Goal: Information Seeking & Learning: Compare options

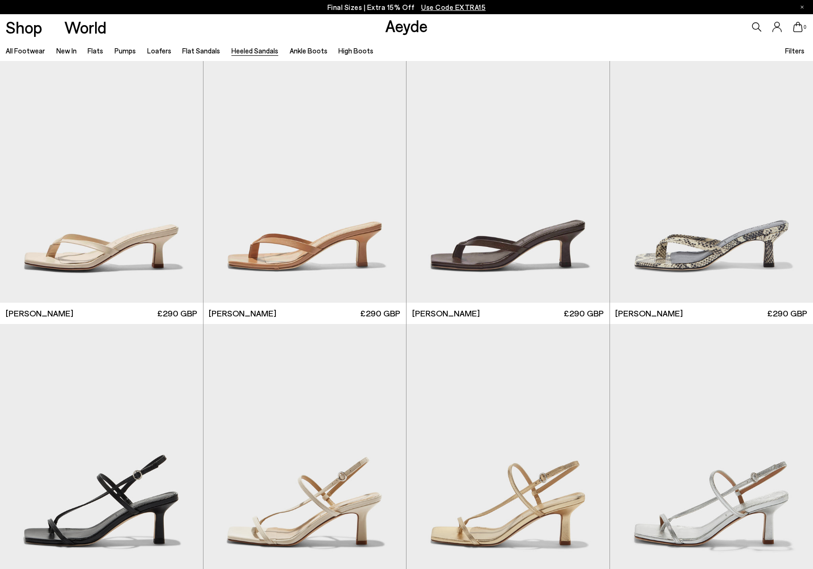
scroll to position [889, 0]
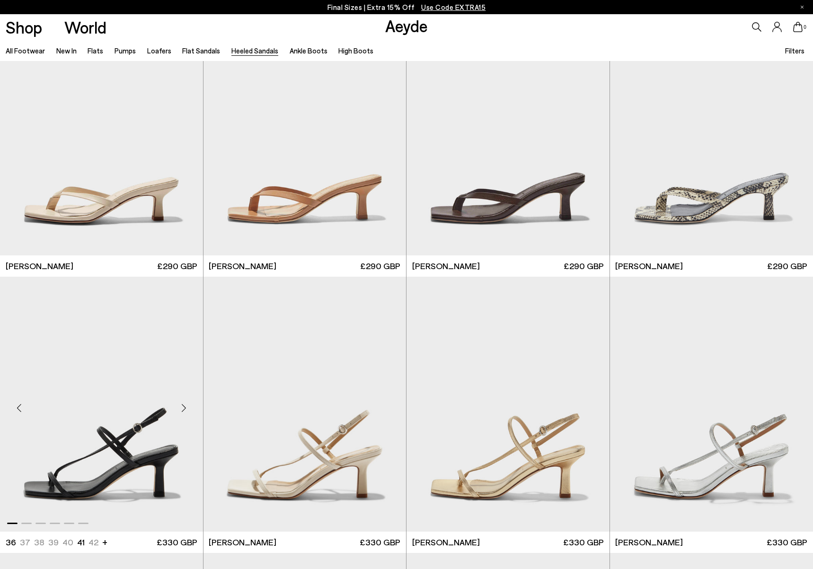
click at [184, 409] on div "Next slide" at bounding box center [184, 408] width 28 height 28
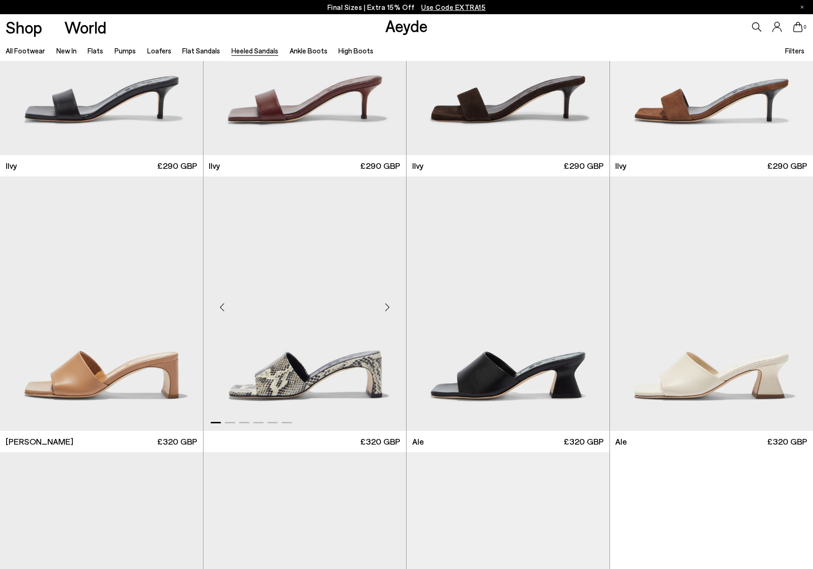
scroll to position [2511, 0]
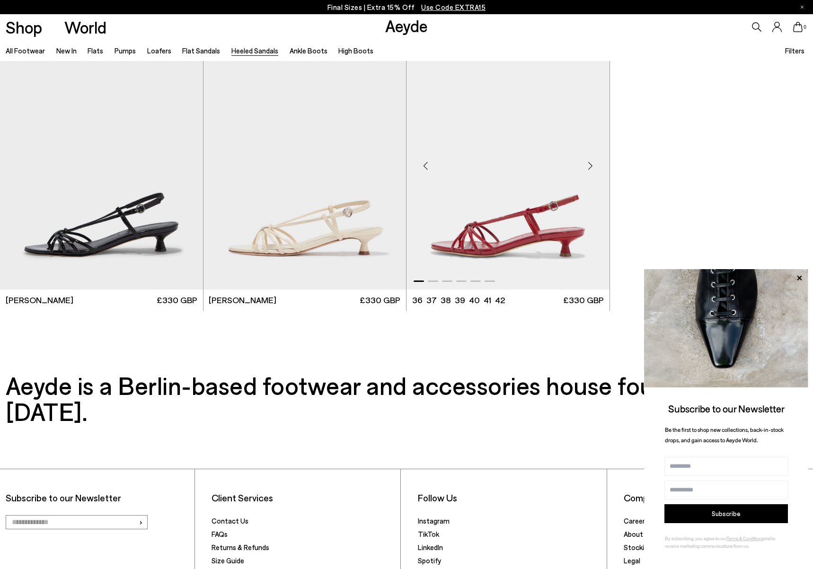
click at [591, 161] on div "Next slide" at bounding box center [590, 165] width 28 height 28
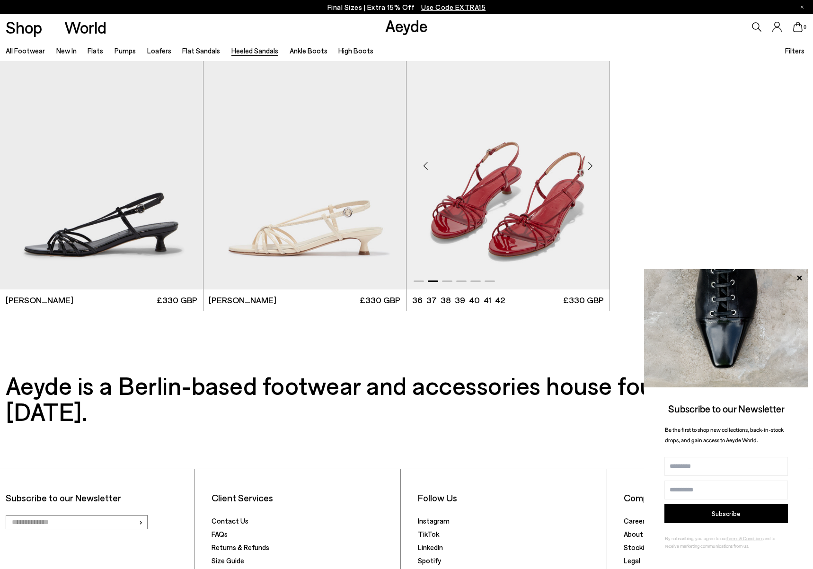
click at [591, 162] on div "Next slide" at bounding box center [590, 165] width 28 height 28
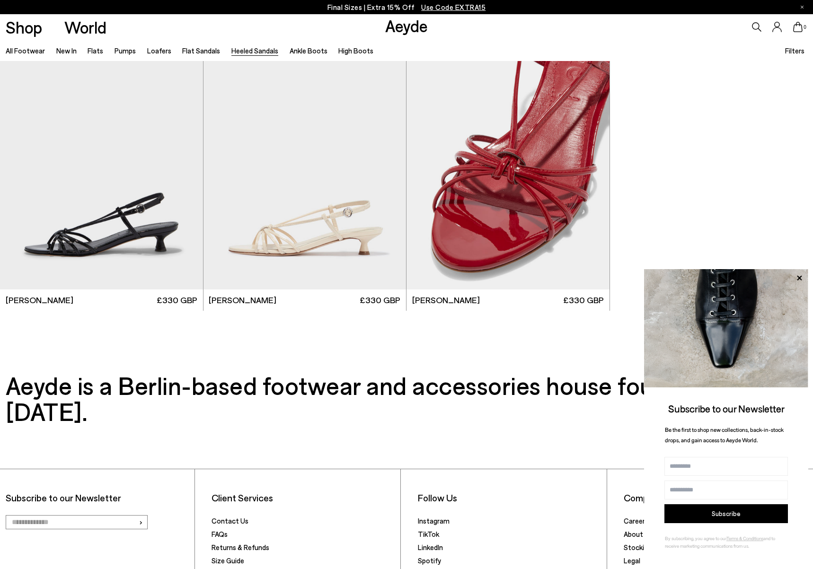
scroll to position [1537, 0]
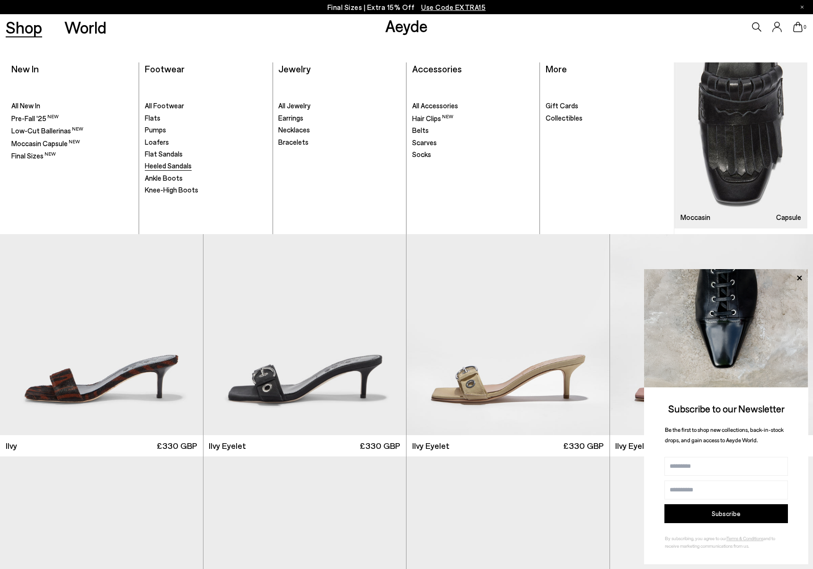
click at [185, 166] on span "Heeled Sandals" at bounding box center [168, 165] width 47 height 9
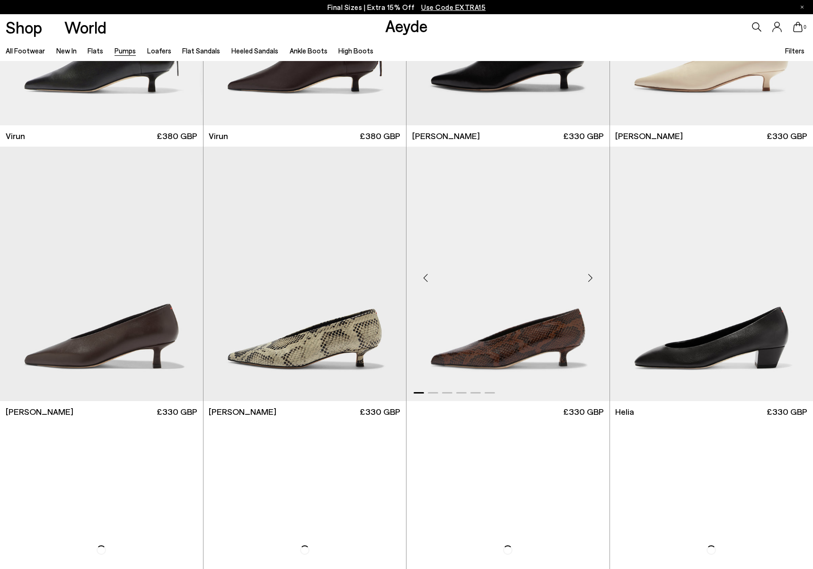
scroll to position [641, 0]
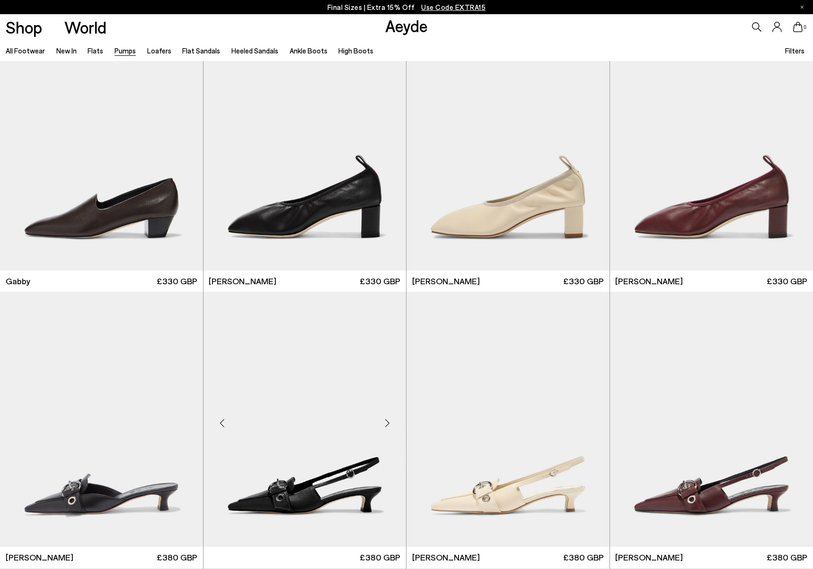
scroll to position [1835, 0]
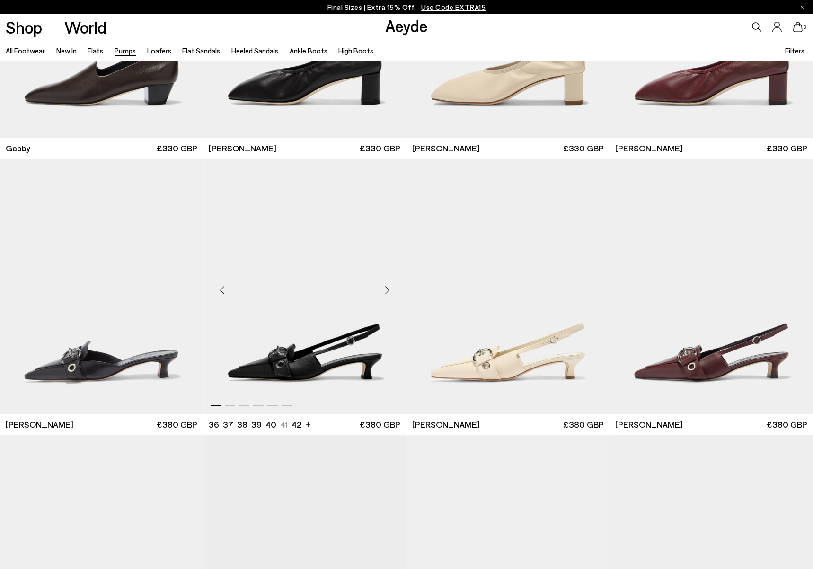
click at [384, 289] on div "Next slide" at bounding box center [387, 290] width 28 height 28
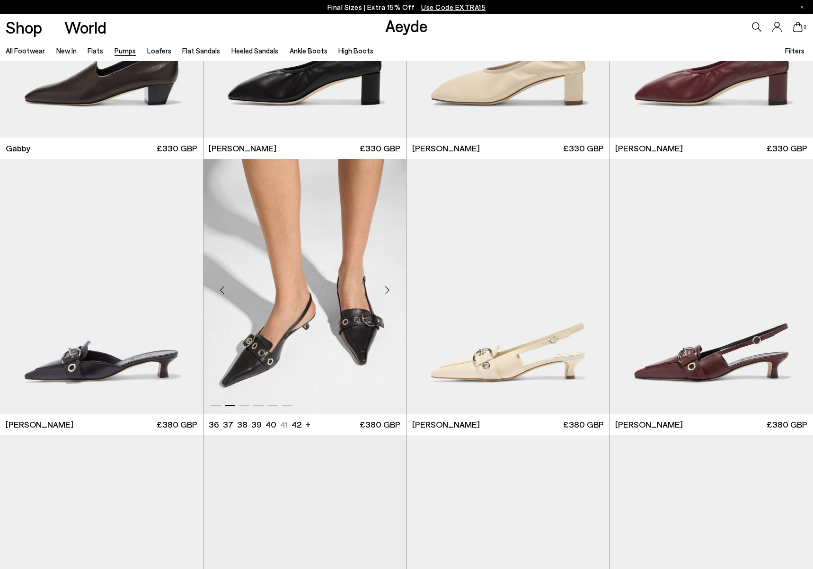
click at [384, 289] on div "Next slide" at bounding box center [387, 290] width 28 height 28
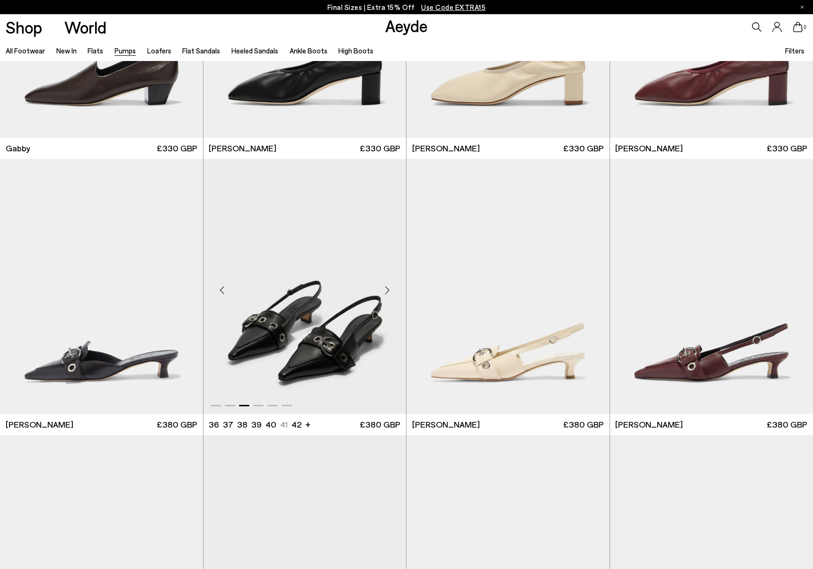
click at [390, 288] on div "Next slide" at bounding box center [387, 290] width 28 height 28
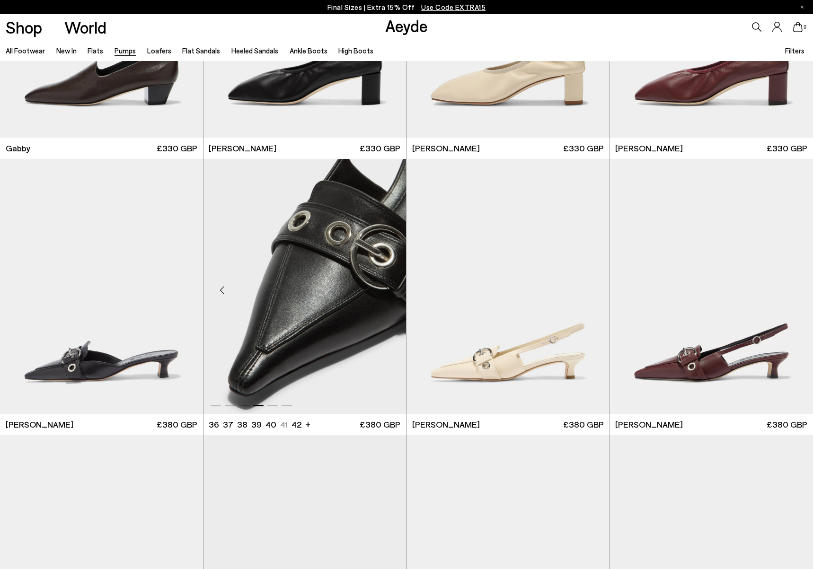
click at [390, 288] on div "Next slide" at bounding box center [387, 290] width 28 height 28
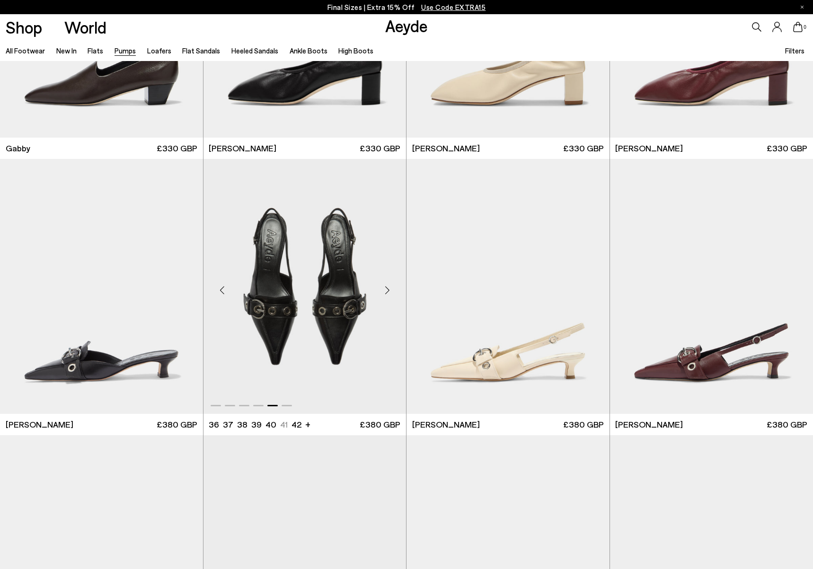
click at [390, 288] on div "Next slide" at bounding box center [387, 290] width 28 height 28
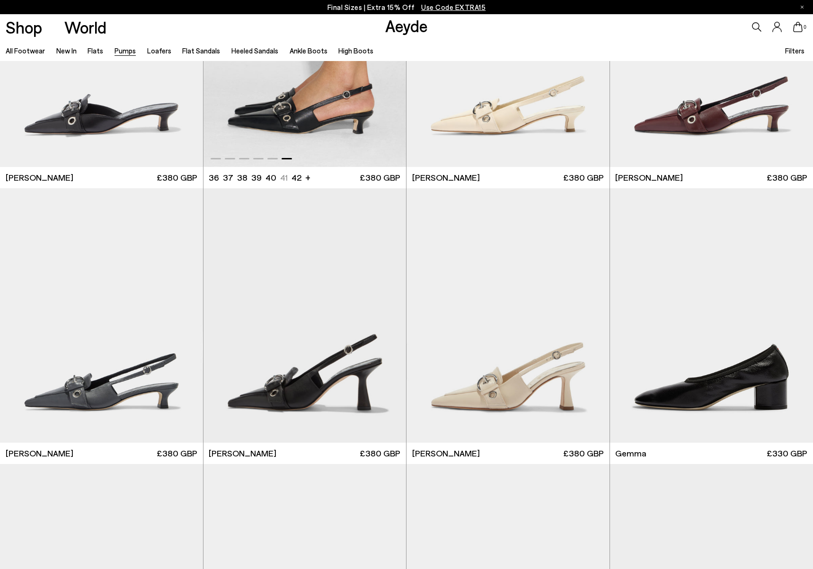
scroll to position [2282, 0]
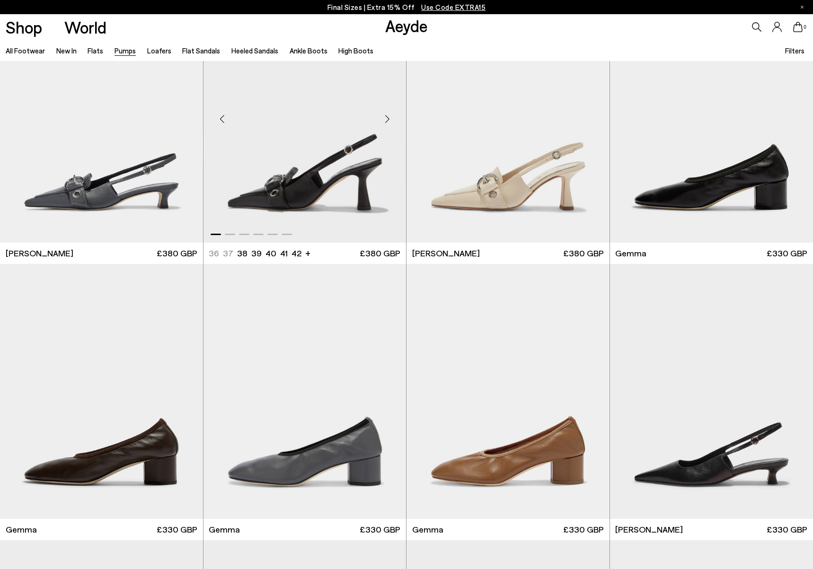
click at [386, 119] on div "Next slide" at bounding box center [387, 119] width 28 height 28
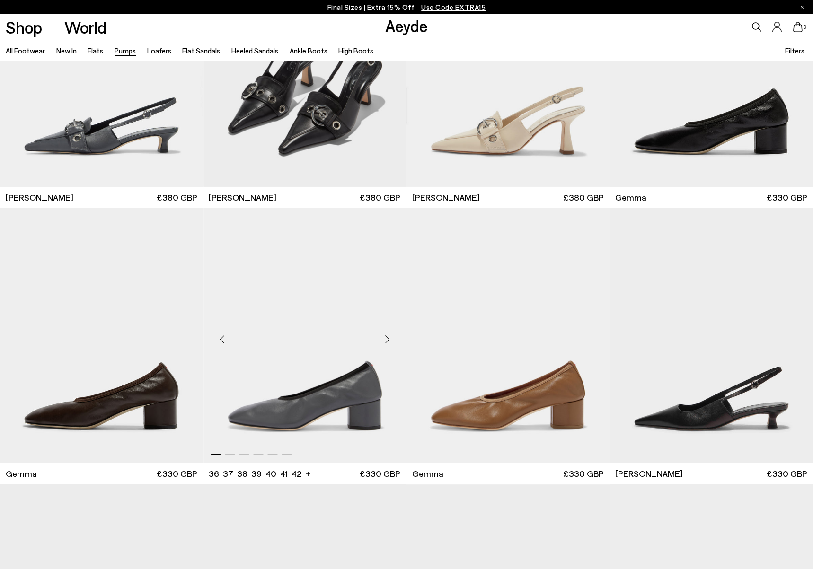
scroll to position [1823, 0]
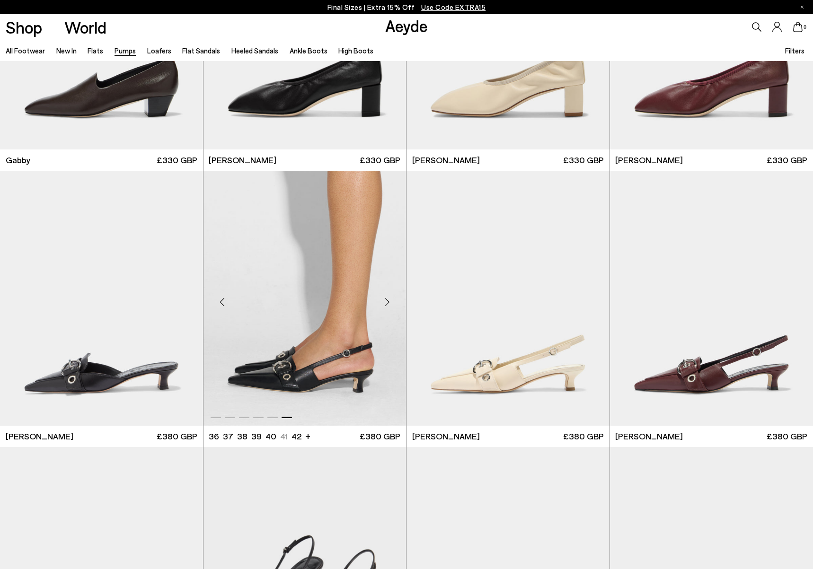
click at [336, 324] on img "6 / 6" at bounding box center [304, 298] width 203 height 255
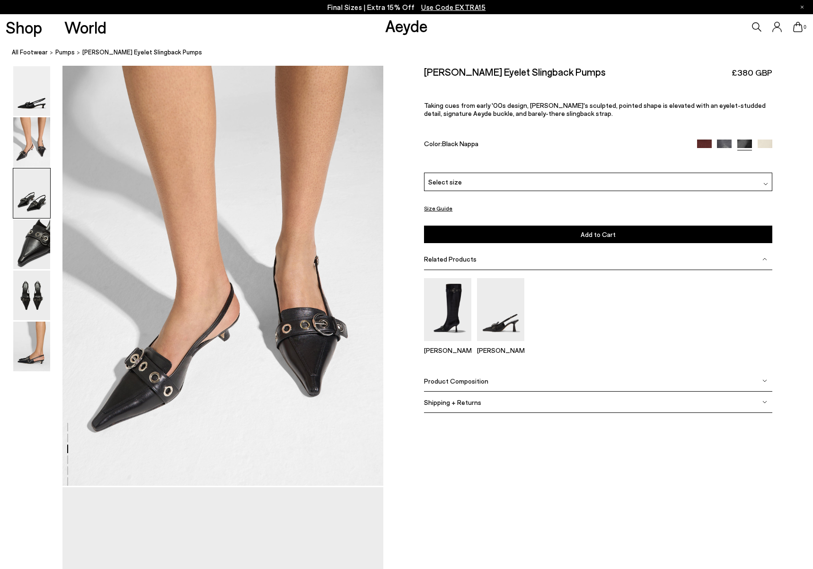
scroll to position [215, 0]
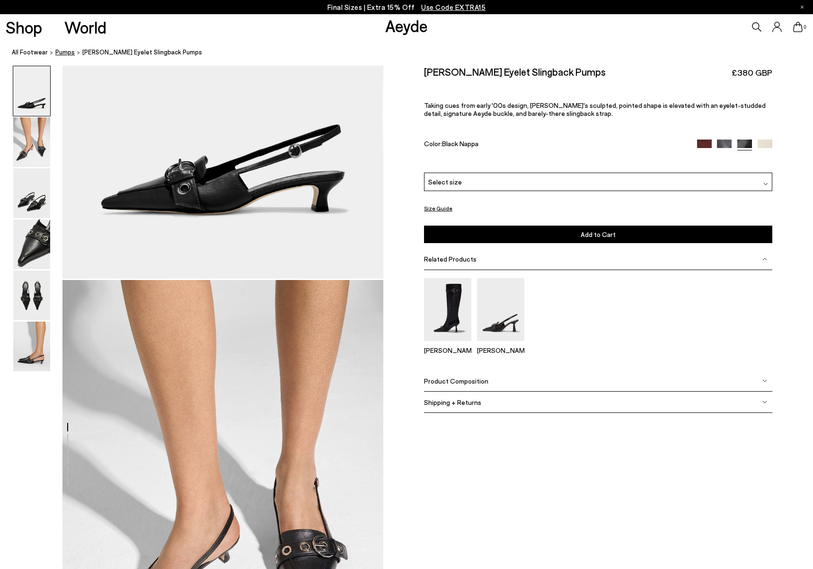
click at [70, 53] on span "Pumps" at bounding box center [64, 52] width 19 height 8
